Goal: Task Accomplishment & Management: Use online tool/utility

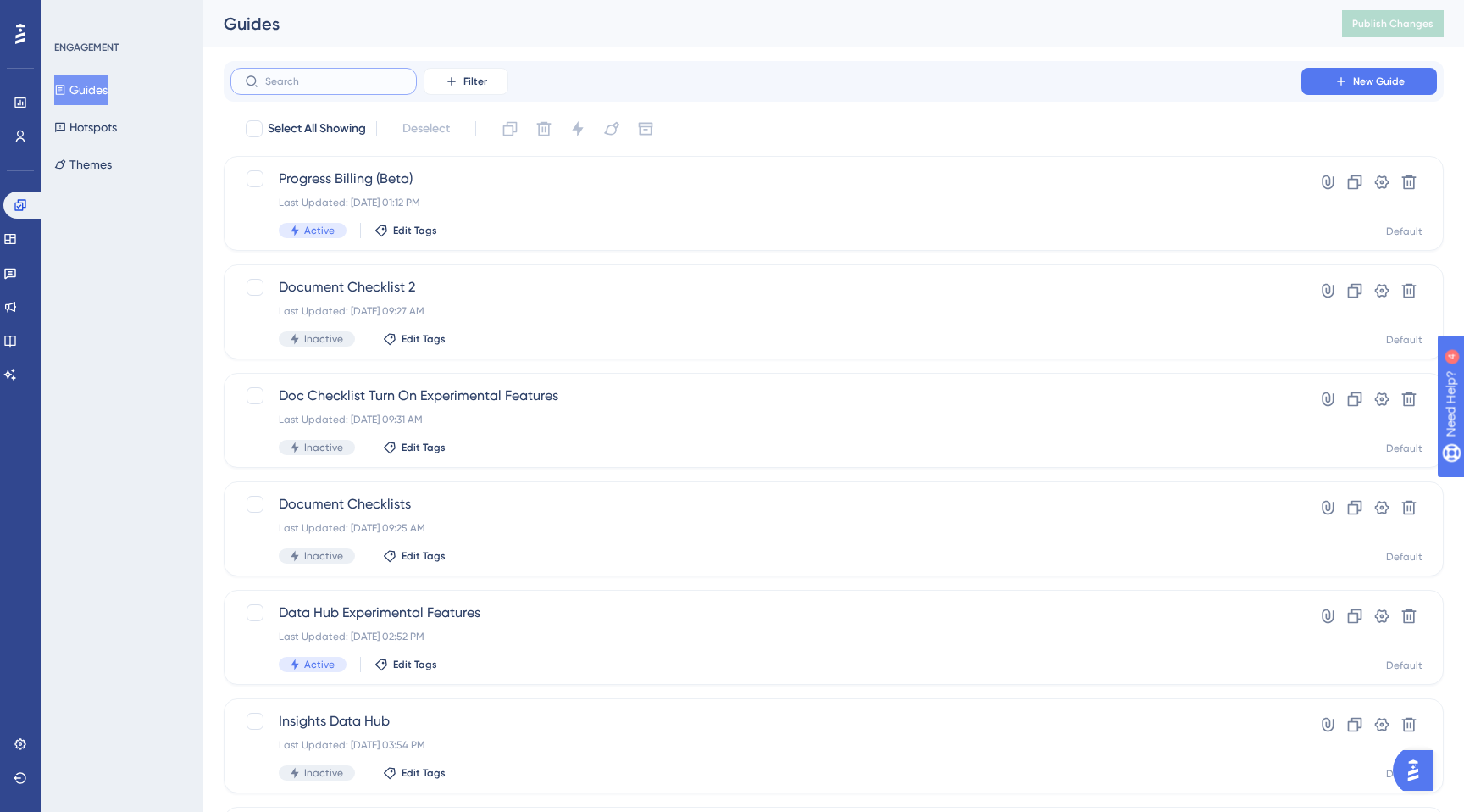
click at [310, 81] on input "text" at bounding box center [333, 81] width 137 height 12
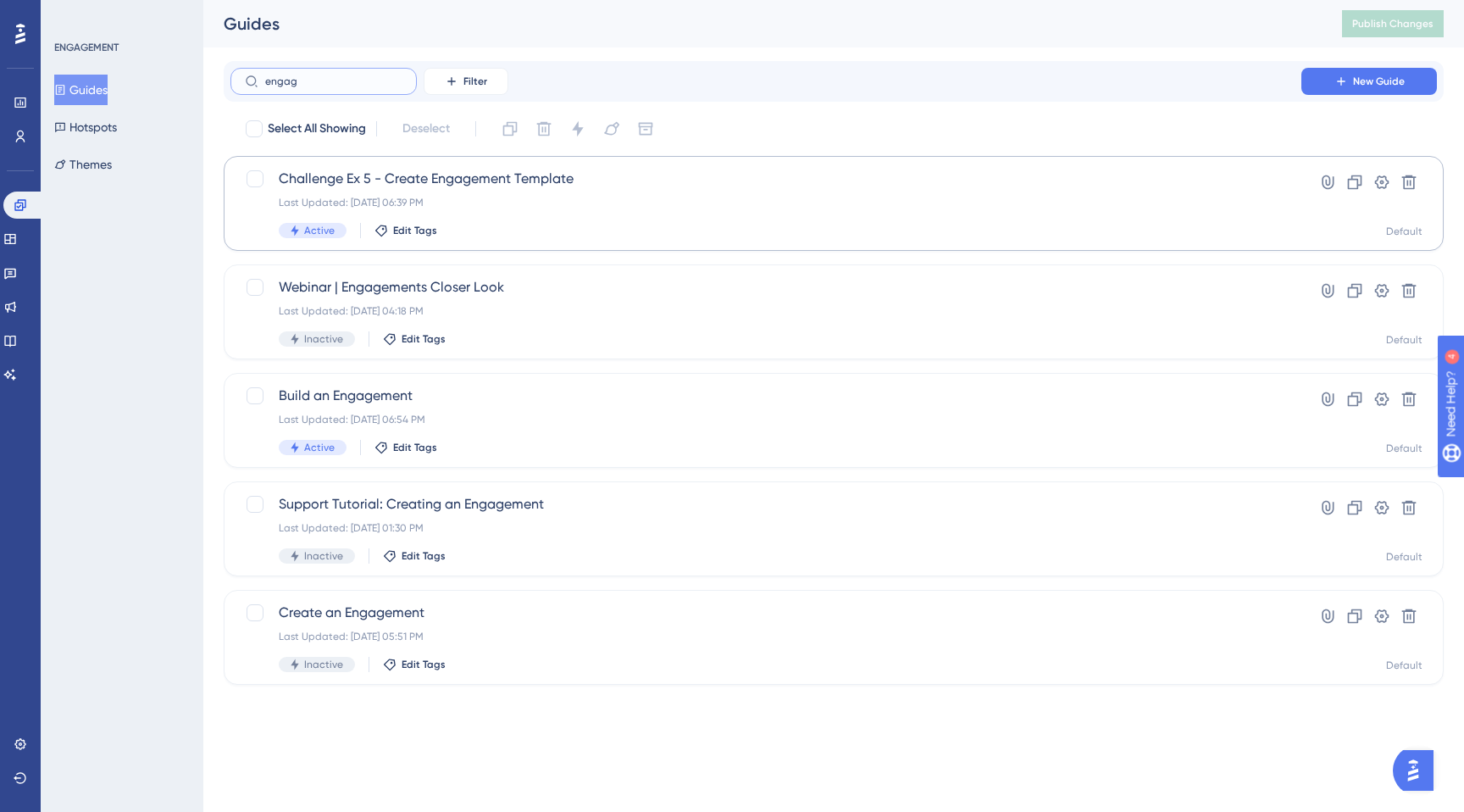
type input "engag"
click at [482, 178] on span "Challenge Ex 5 - Create Engagement Template" at bounding box center [766, 178] width 975 height 20
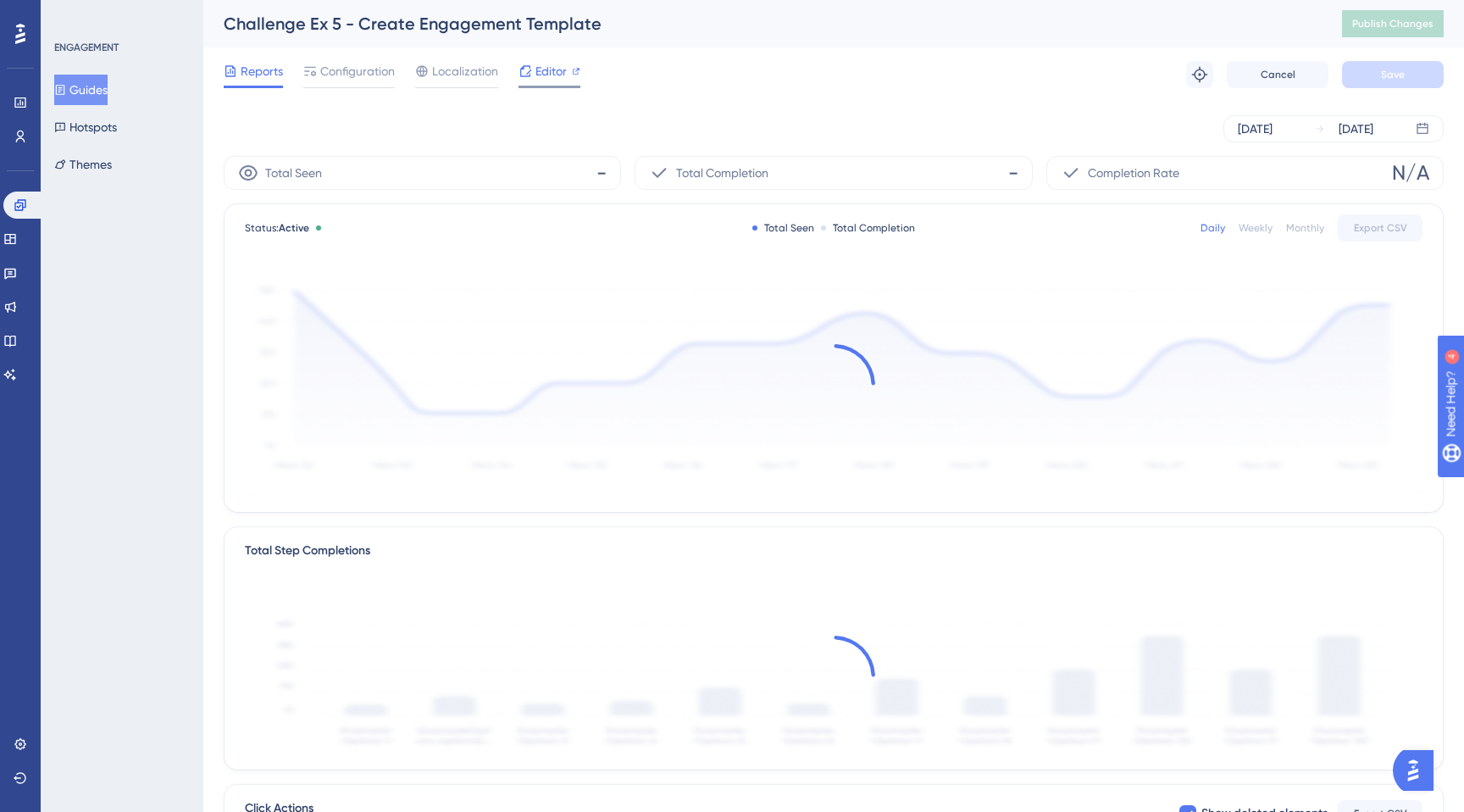
click at [545, 66] on span "Editor" at bounding box center [551, 71] width 31 height 20
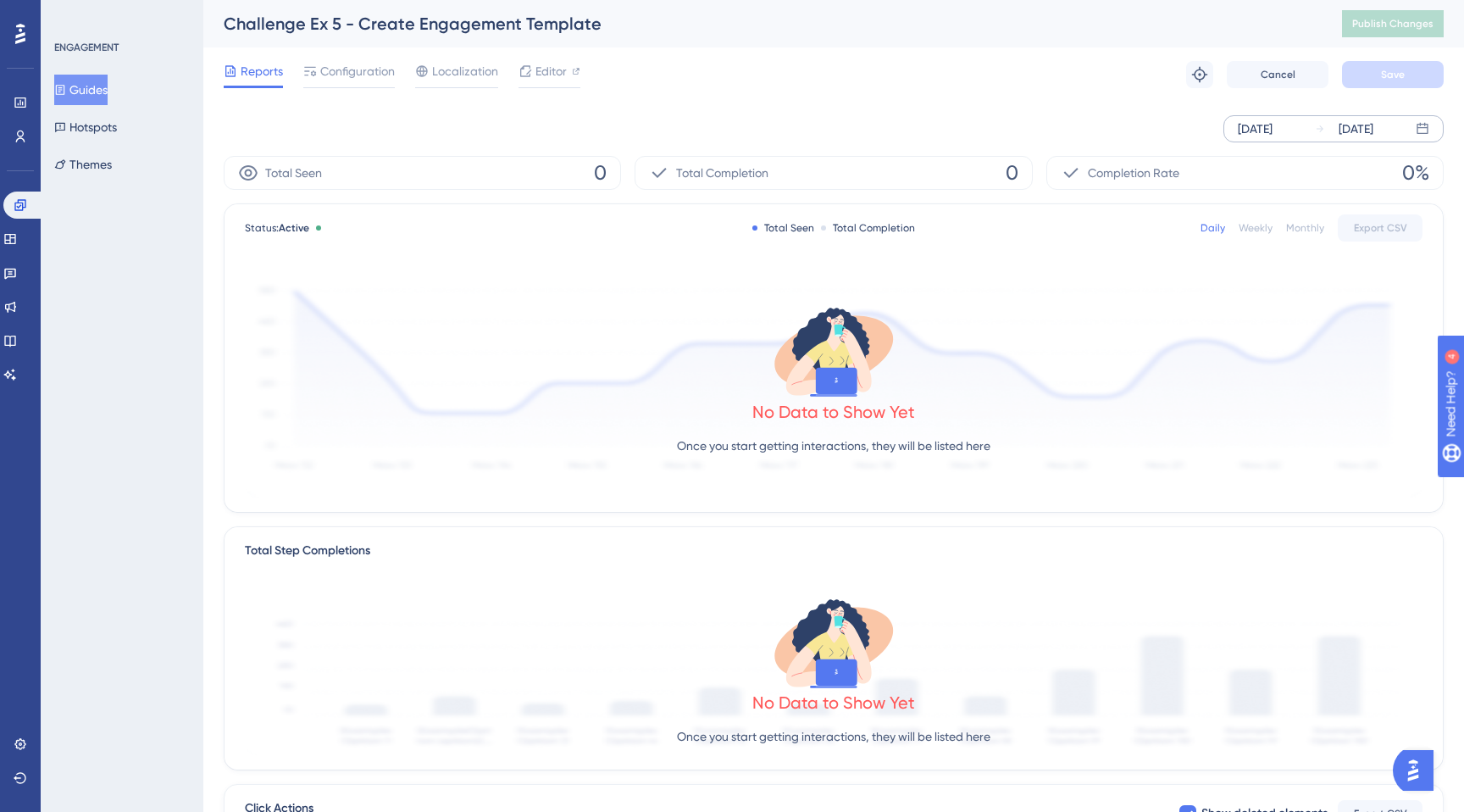
click at [1273, 133] on div "[DATE]" at bounding box center [1255, 128] width 35 height 20
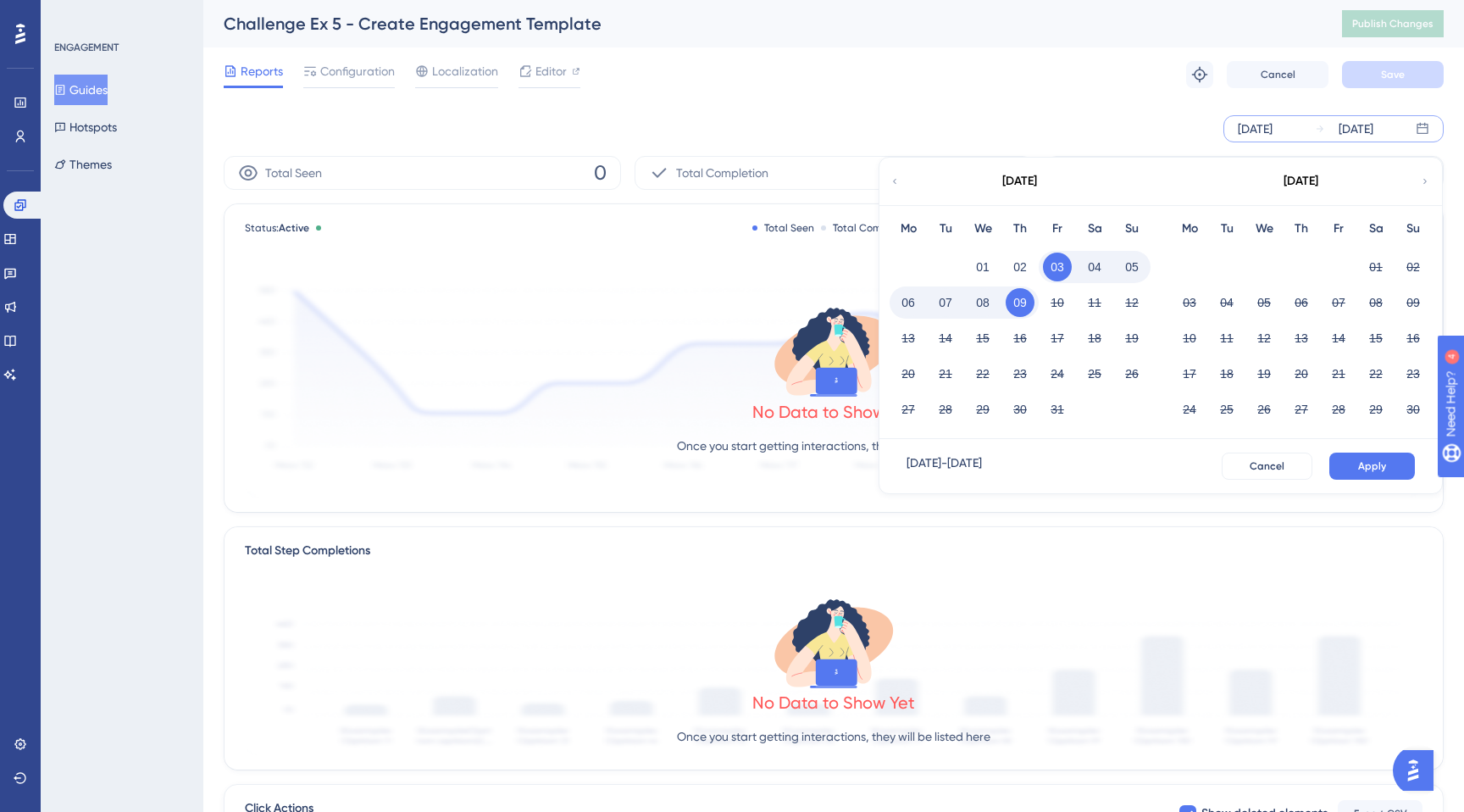
click at [902, 174] on div "[DATE]" at bounding box center [1019, 181] width 280 height 47
click at [897, 178] on icon at bounding box center [895, 181] width 10 height 15
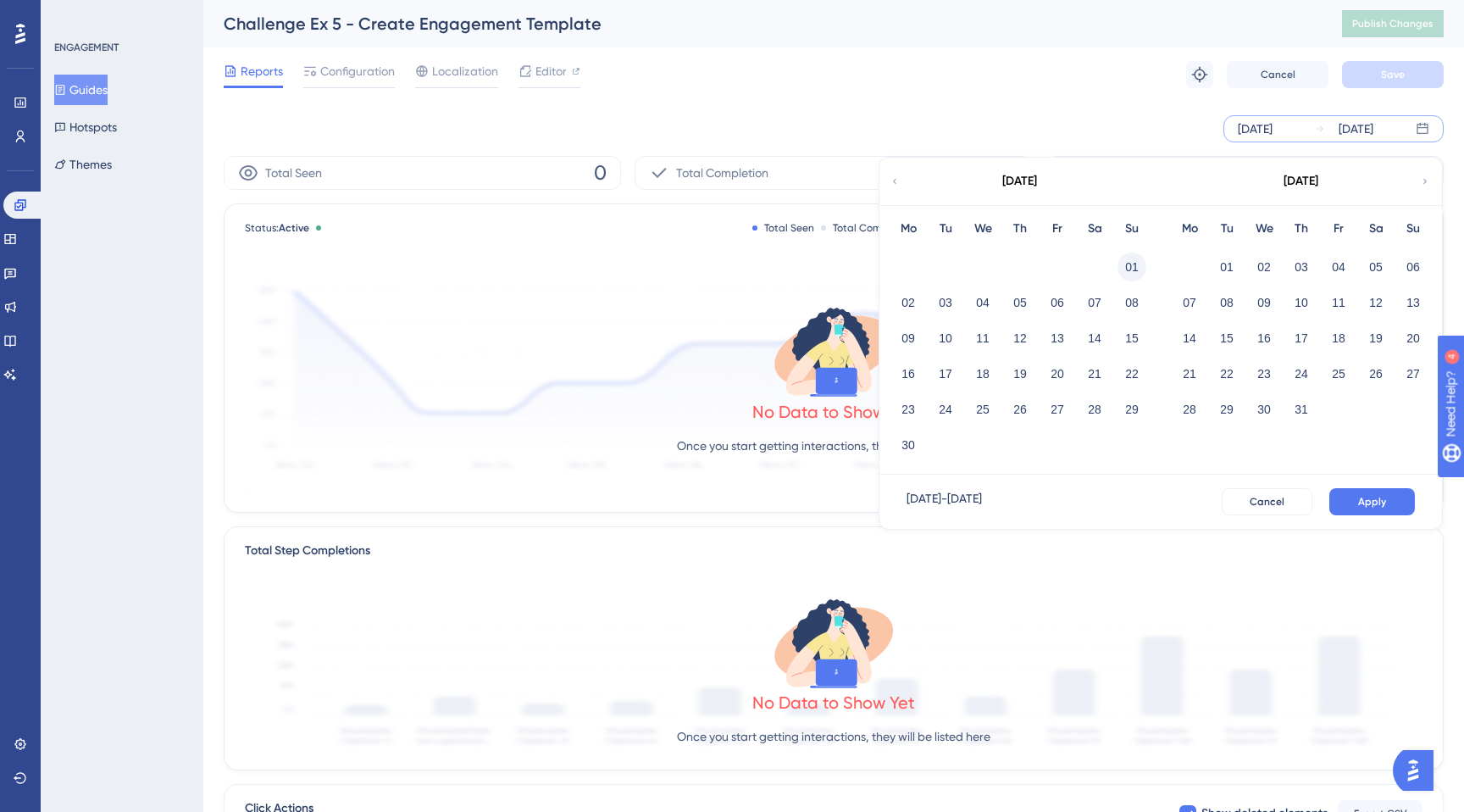
click at [1134, 267] on button "01" at bounding box center [1132, 266] width 29 height 29
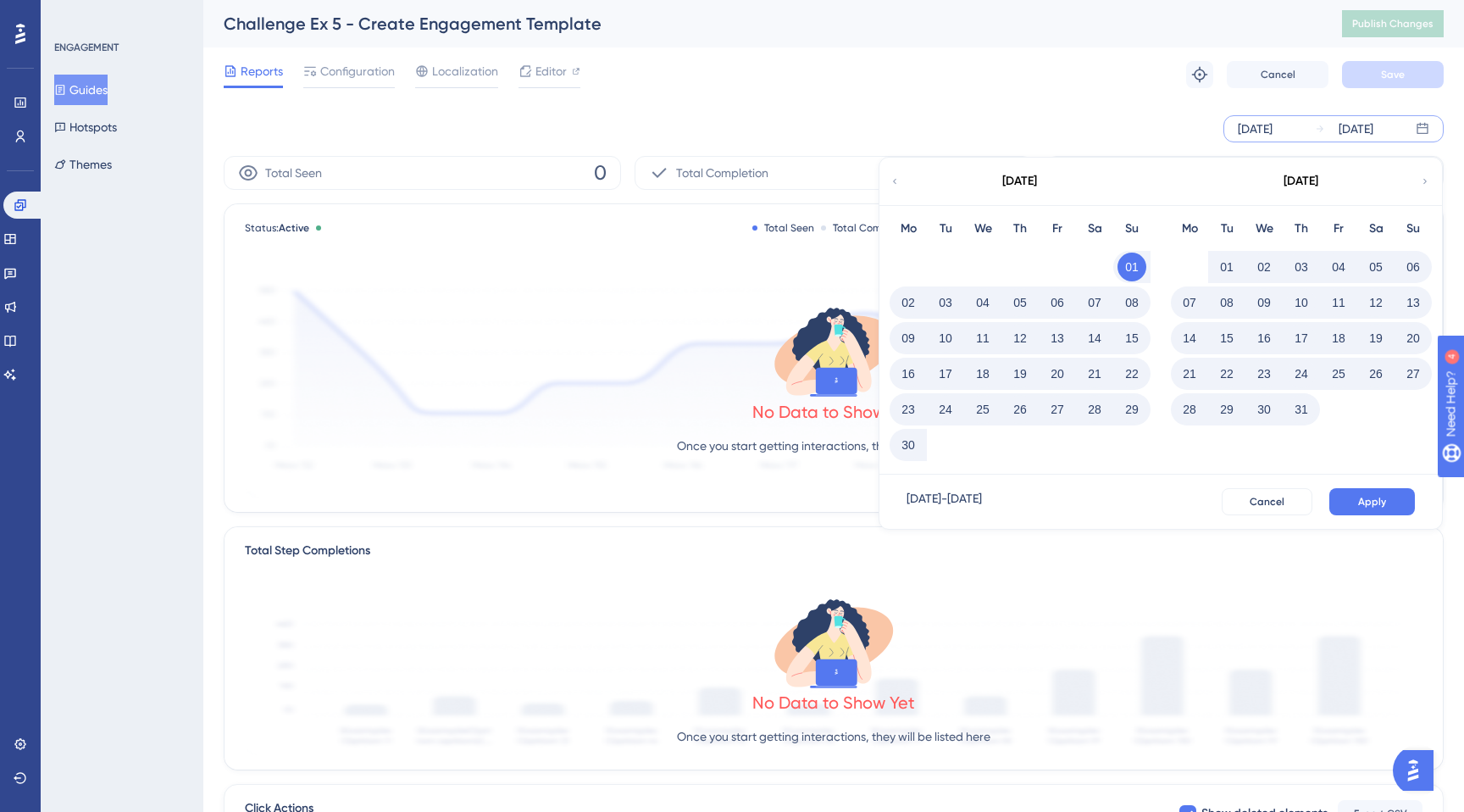
click at [1368, 495] on span "Apply" at bounding box center [1372, 502] width 28 height 14
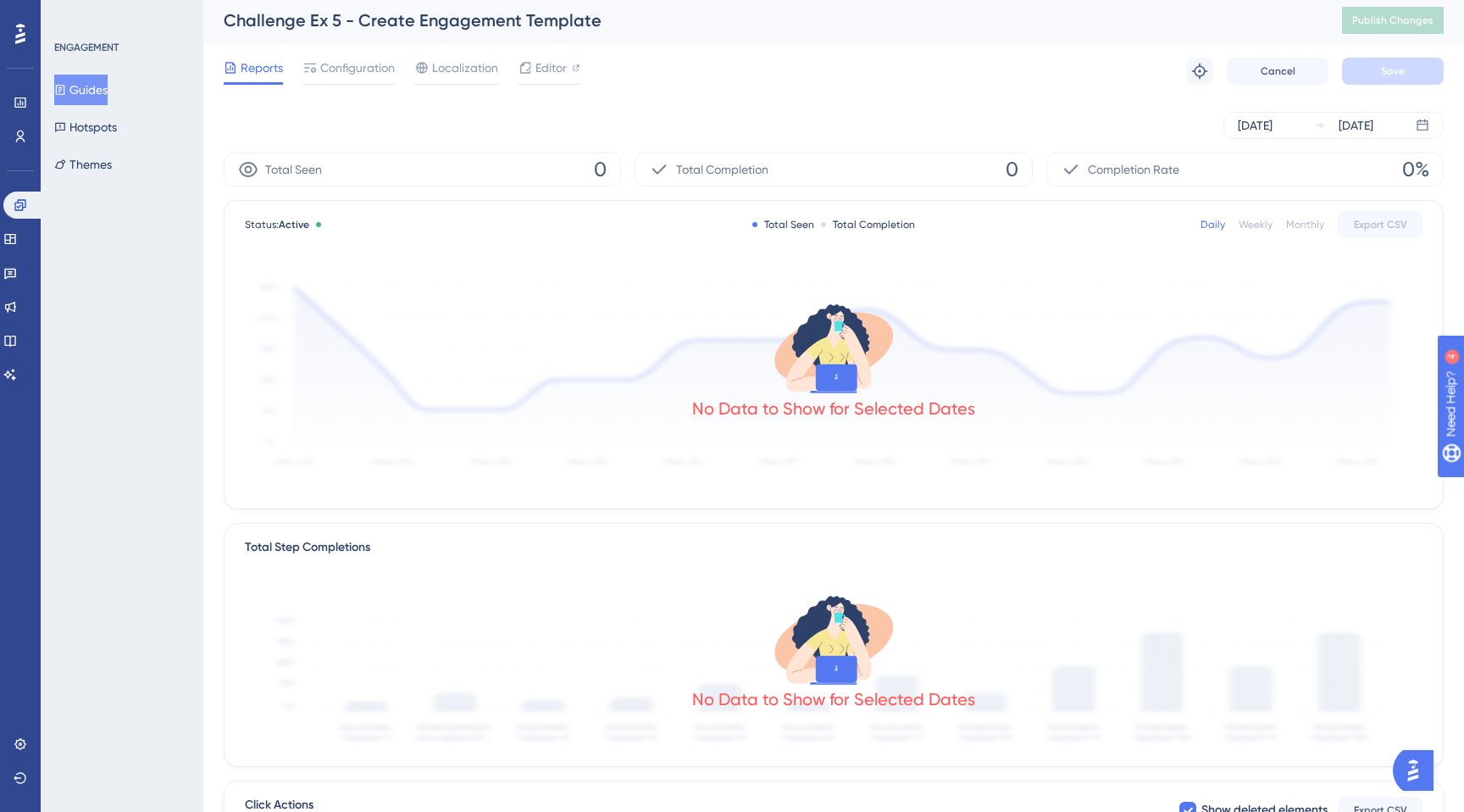
click at [485, 115] on div "[DATE] [DATE]" at bounding box center [833, 125] width 1221 height 27
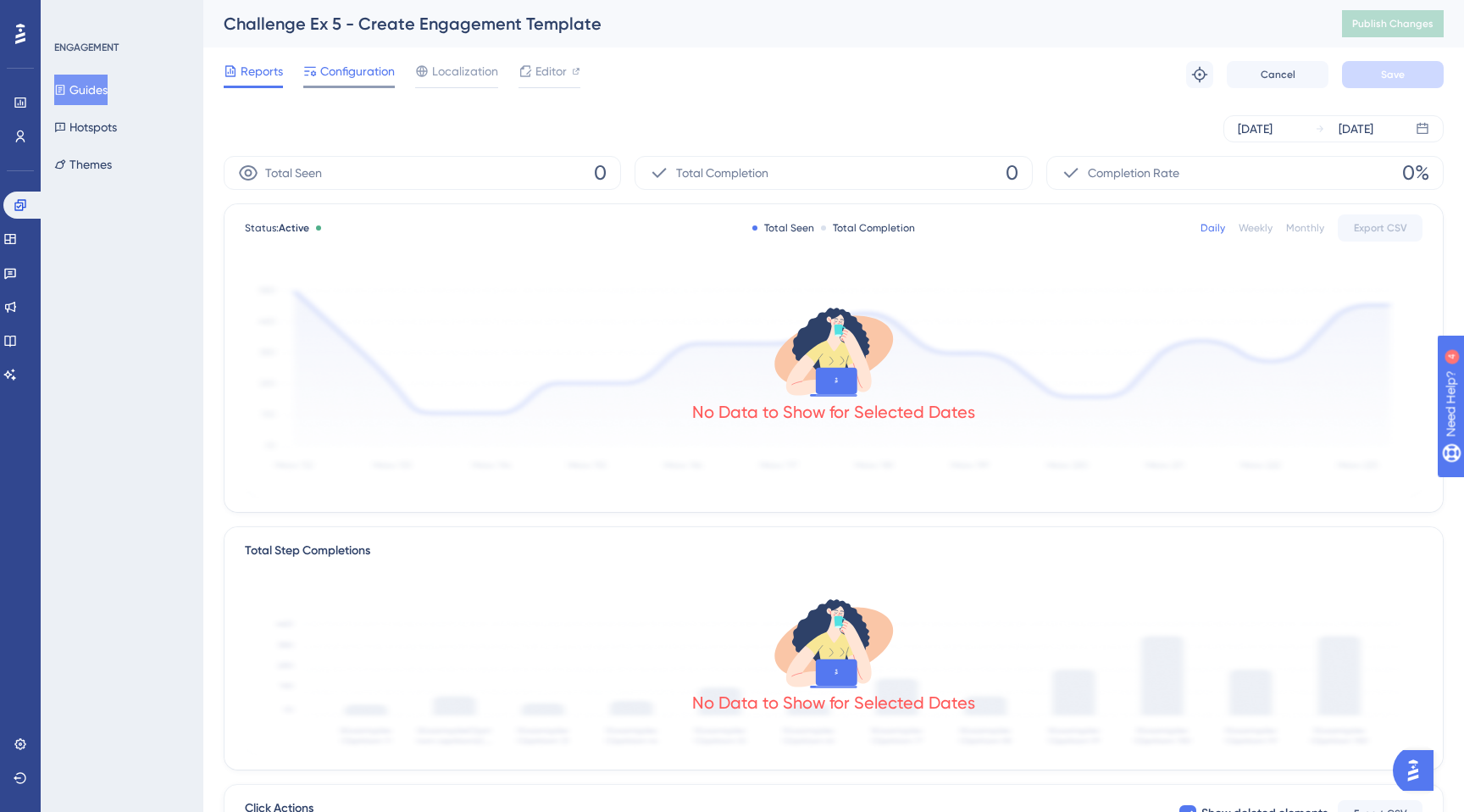
click at [346, 68] on span "Configuration" at bounding box center [357, 71] width 74 height 20
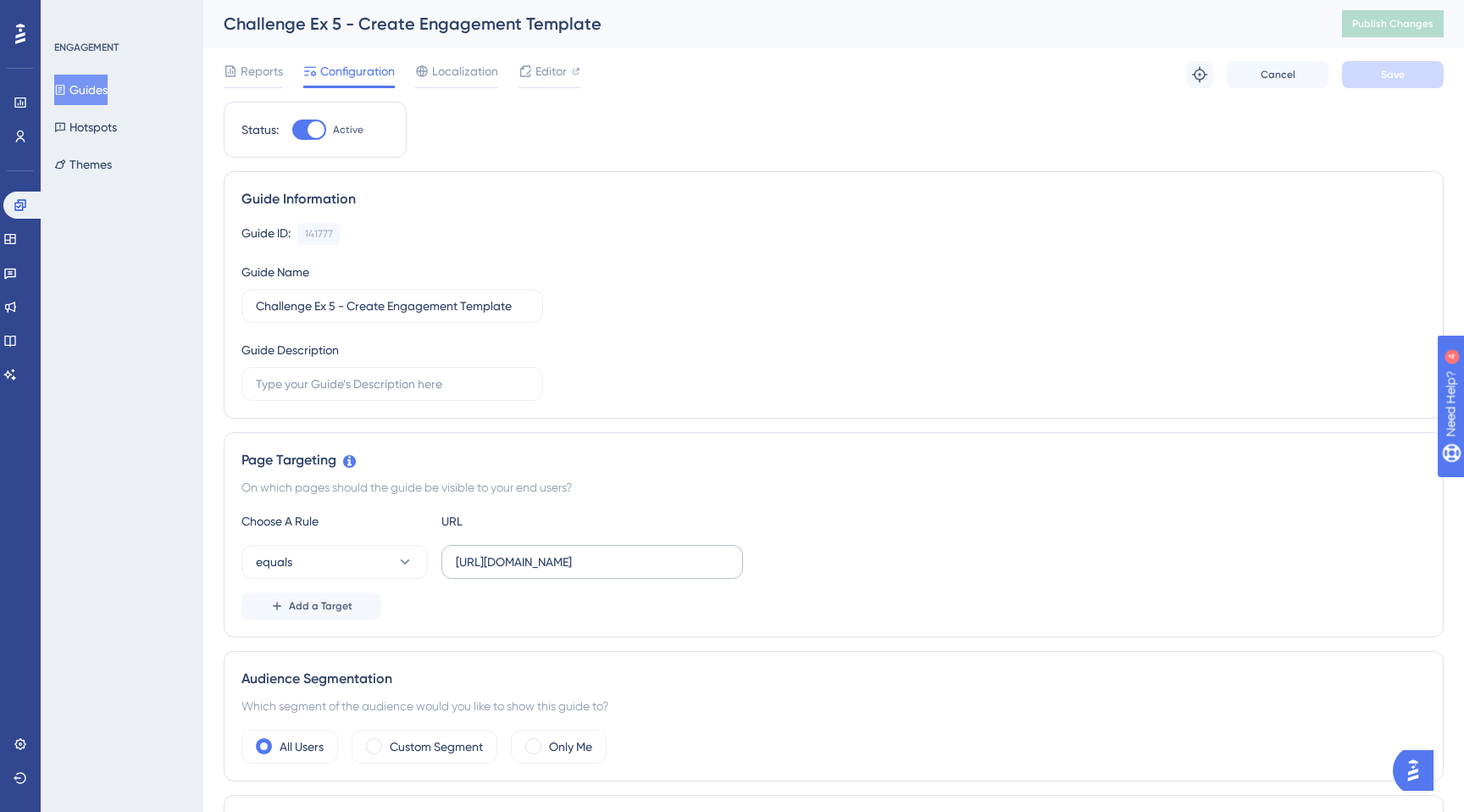
click at [517, 577] on label "[URL][DOMAIN_NAME]" at bounding box center [592, 562] width 302 height 34
click at [517, 571] on input "[URL][DOMAIN_NAME]" at bounding box center [592, 561] width 273 height 18
drag, startPoint x: 450, startPoint y: 562, endPoint x: 715, endPoint y: 562, distance: 265.0
click at [703, 560] on label "[URL][DOMAIN_NAME]" at bounding box center [592, 562] width 302 height 34
click at [703, 560] on input "[URL][DOMAIN_NAME]" at bounding box center [592, 561] width 273 height 18
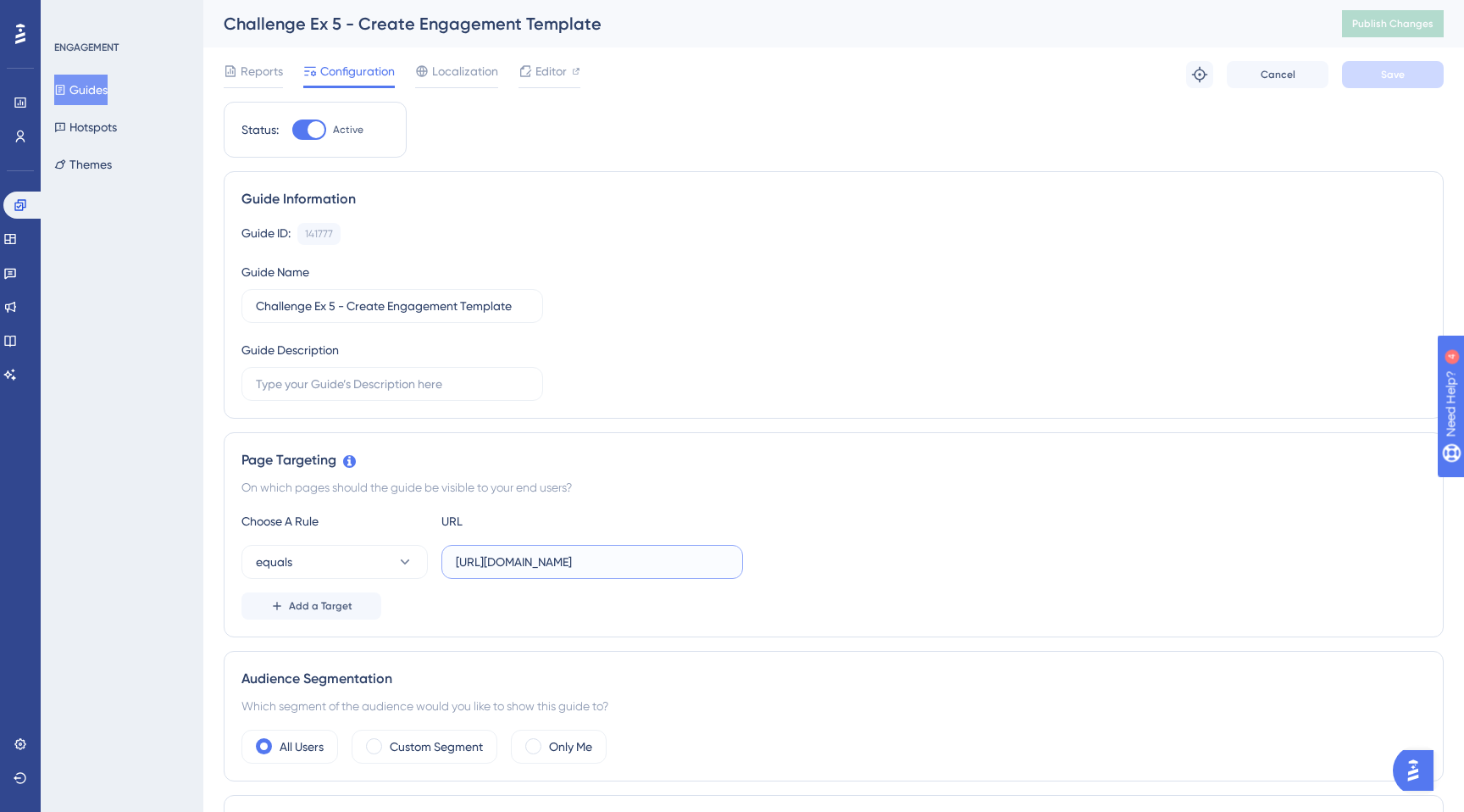
click at [715, 562] on input "[URL][DOMAIN_NAME]" at bounding box center [592, 561] width 273 height 18
